Goal: Task Accomplishment & Management: Manage account settings

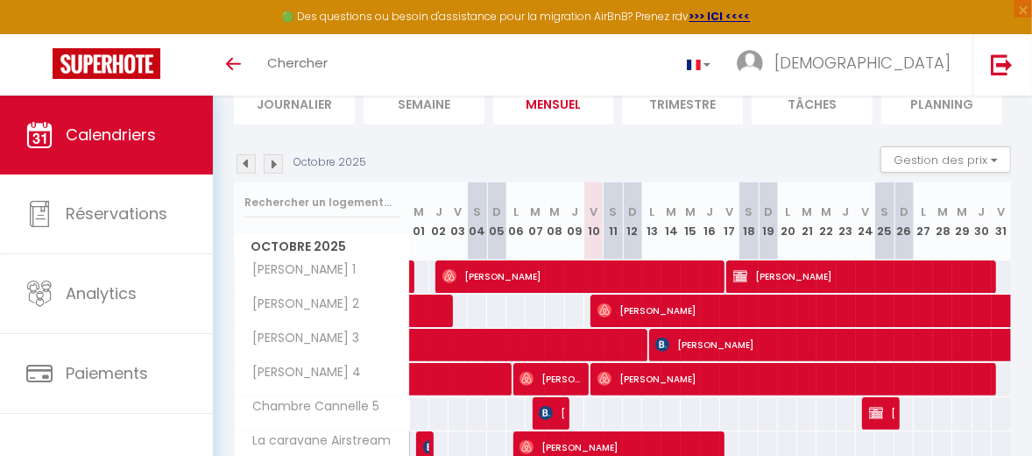
scroll to position [84, 0]
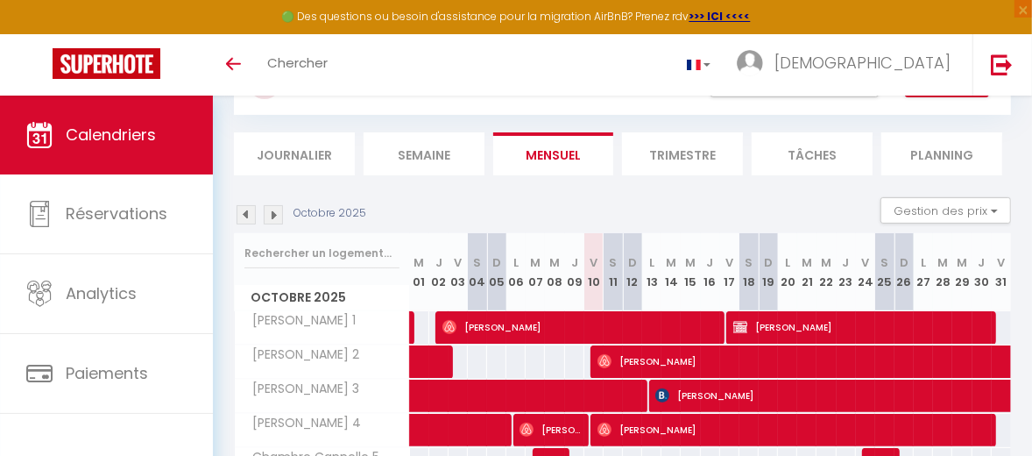
click at [278, 214] on img at bounding box center [273, 214] width 19 height 19
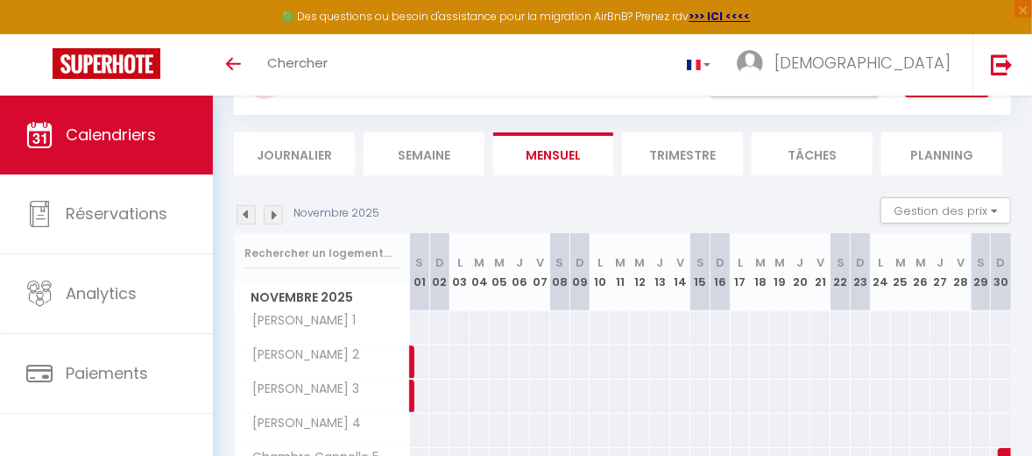
click at [277, 212] on img at bounding box center [273, 214] width 19 height 19
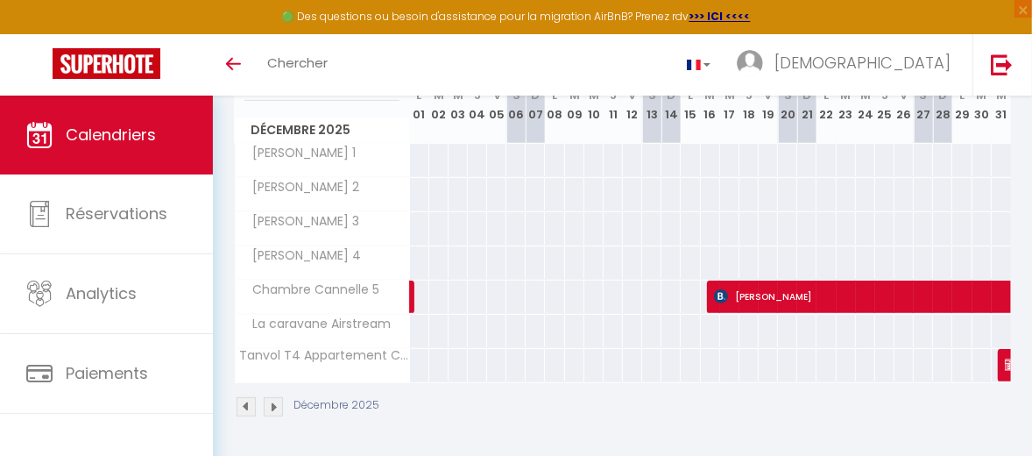
scroll to position [259, 0]
click at [1005, 358] on img at bounding box center [1012, 365] width 14 height 14
select select "OK"
select select "0"
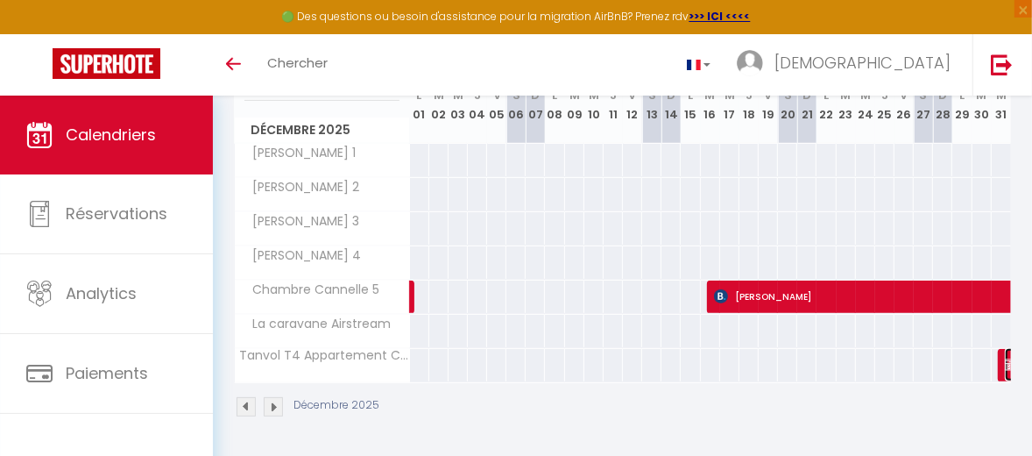
select select "0"
select select "1"
select select
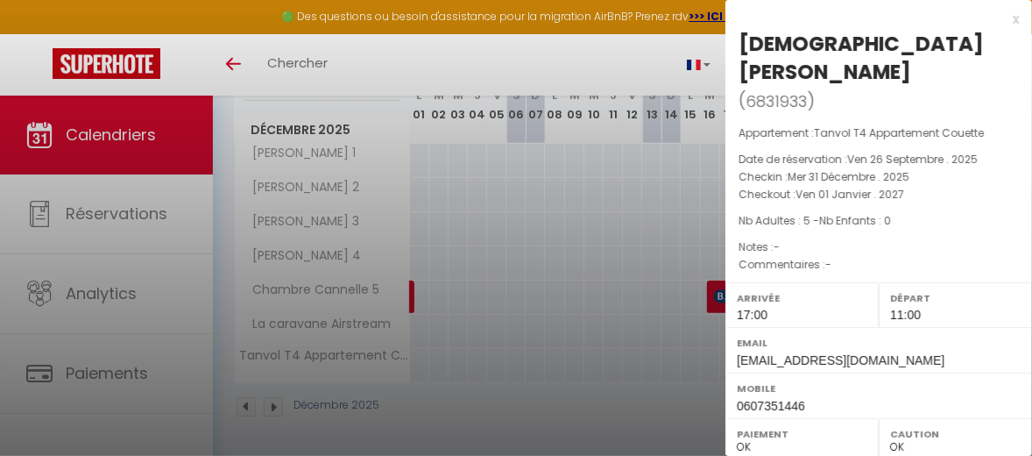
scroll to position [88, 0]
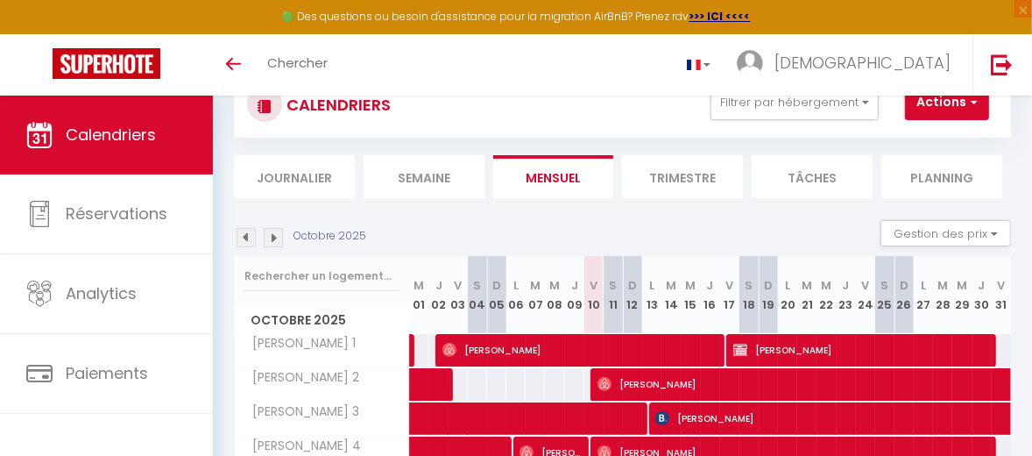
scroll to position [61, 0]
click at [136, 141] on span "Calendriers" at bounding box center [111, 135] width 90 height 22
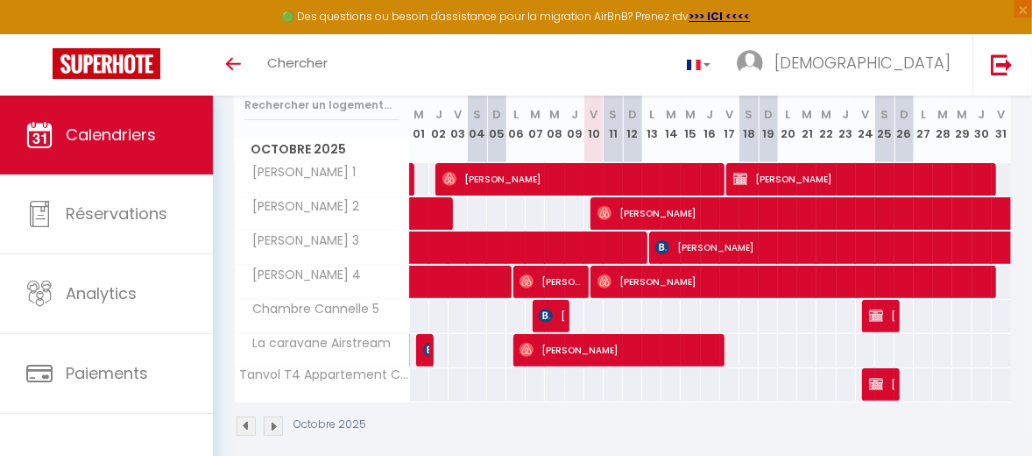
scroll to position [237, 0]
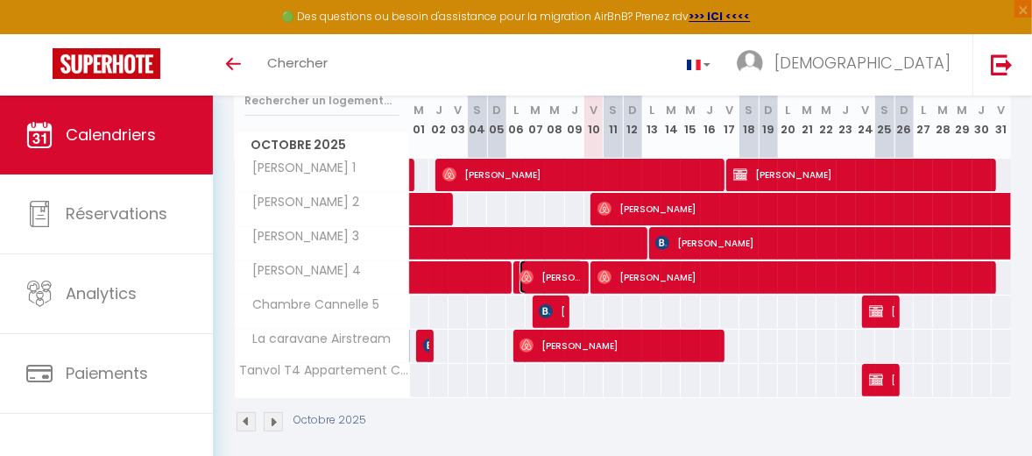
click at [547, 276] on span "[PERSON_NAME]" at bounding box center [552, 276] width 64 height 33
select select "OK"
select select "0"
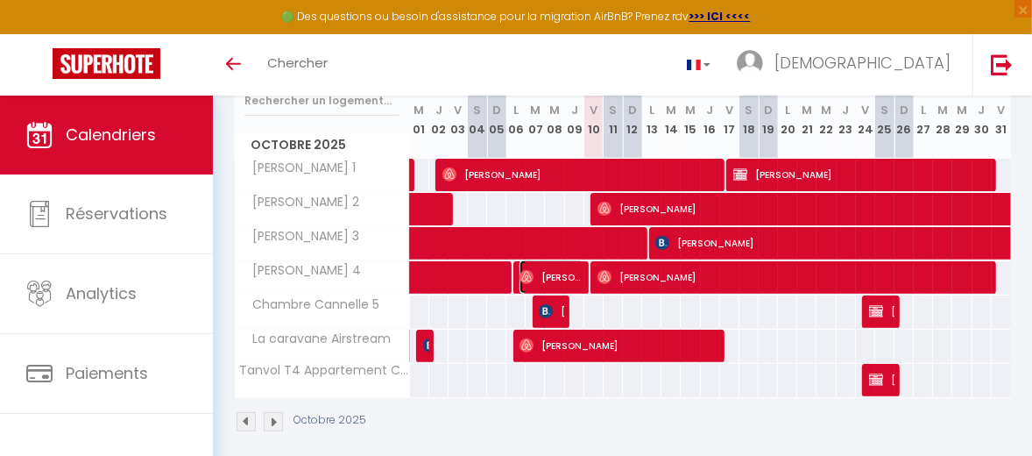
select select "1"
select select
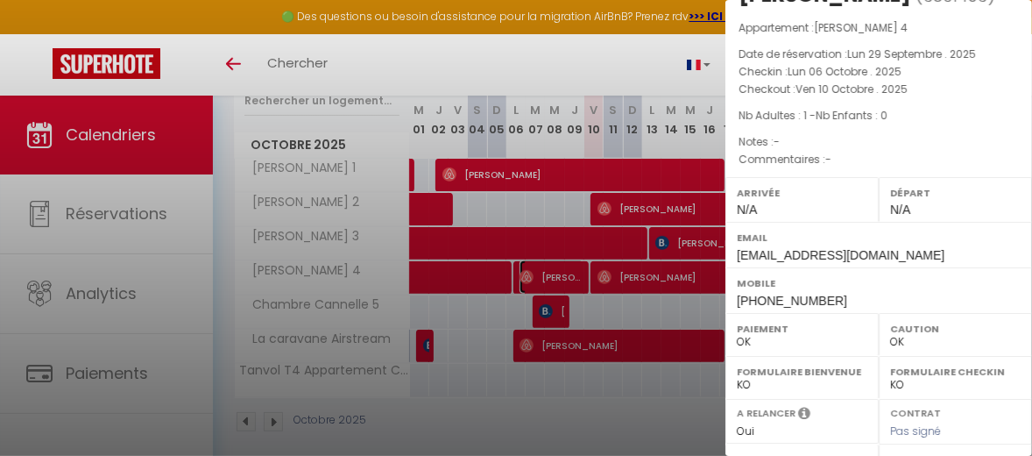
scroll to position [88, 0]
